Goal: Information Seeking & Learning: Find specific fact

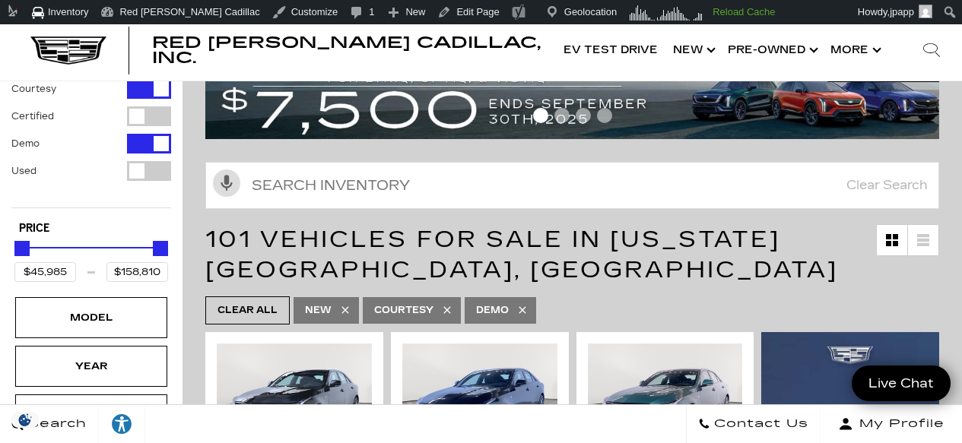
scroll to position [190, 0]
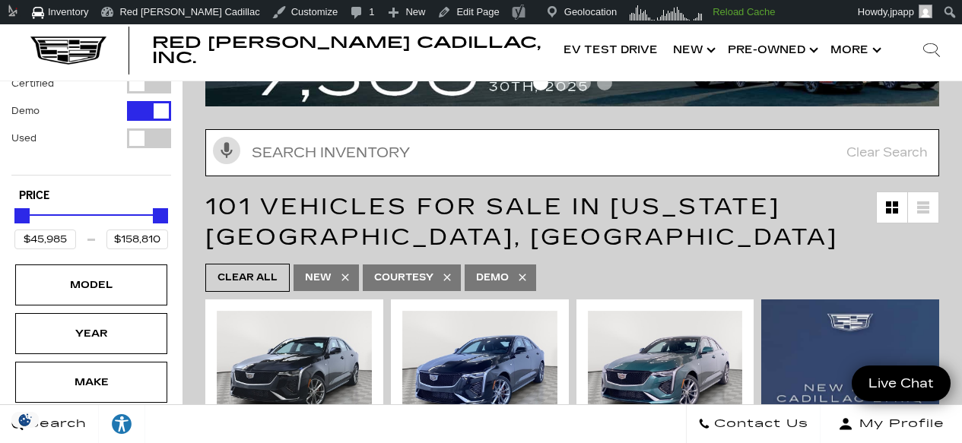
click at [491, 131] on input "Search Inventory" at bounding box center [572, 152] width 734 height 47
paste input "C126107"
type input "C126107"
type input "$46,669"
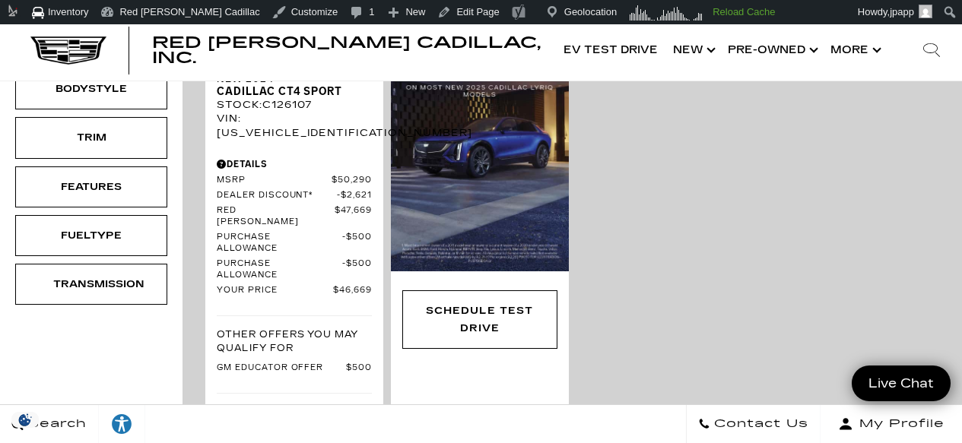
scroll to position [621, 0]
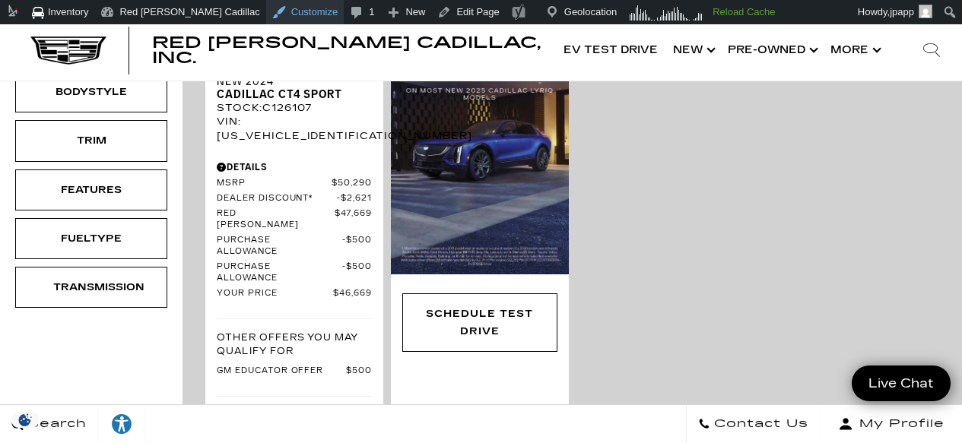
type input "C126107"
click at [293, 115] on div "VIN: [US_VEHICLE_IDENTIFICATION_NUMBER]" at bounding box center [294, 128] width 155 height 27
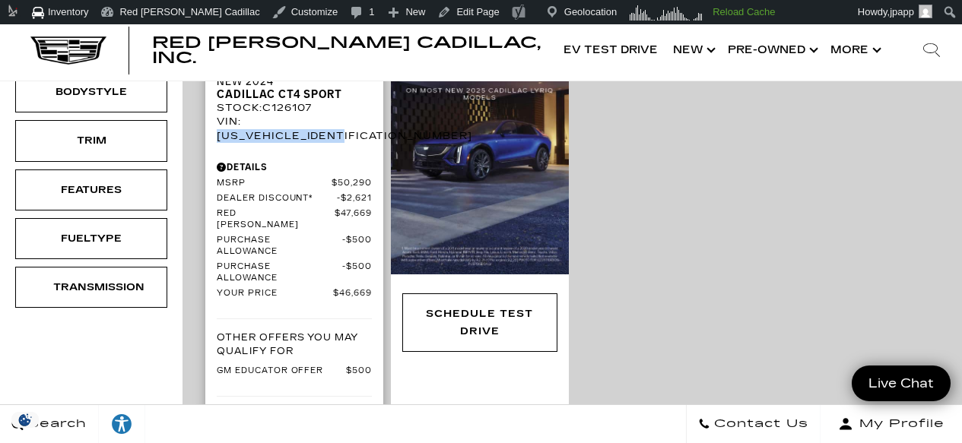
click at [293, 115] on div "VIN: [US_VEHICLE_IDENTIFICATION_NUMBER]" at bounding box center [294, 128] width 155 height 27
copy div "[US_VEHICLE_IDENTIFICATION_NUMBER]"
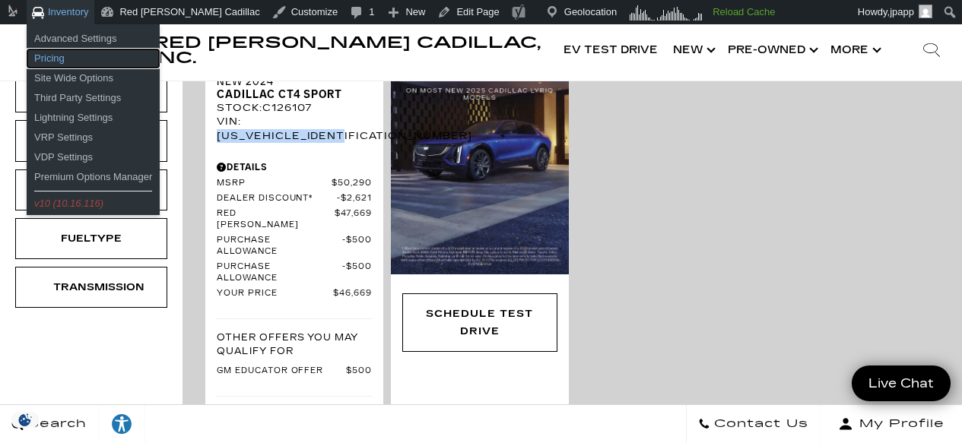
click at [61, 60] on link "Pricing" at bounding box center [93, 59] width 133 height 20
